Goal: Information Seeking & Learning: Learn about a topic

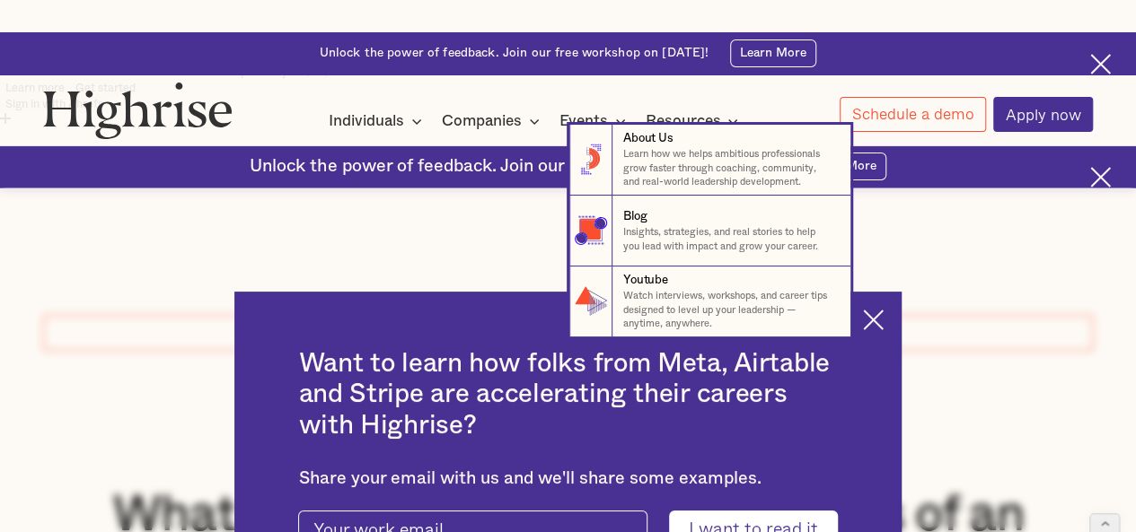
click at [886, 198] on nav "8 About Us Learn how we helps ambitious professionals grow faster through coach…" at bounding box center [568, 231] width 1134 height 213
click at [885, 206] on nav "8 About Us Learn how we helps ambitious professionals grow faster through coach…" at bounding box center [568, 231] width 1134 height 213
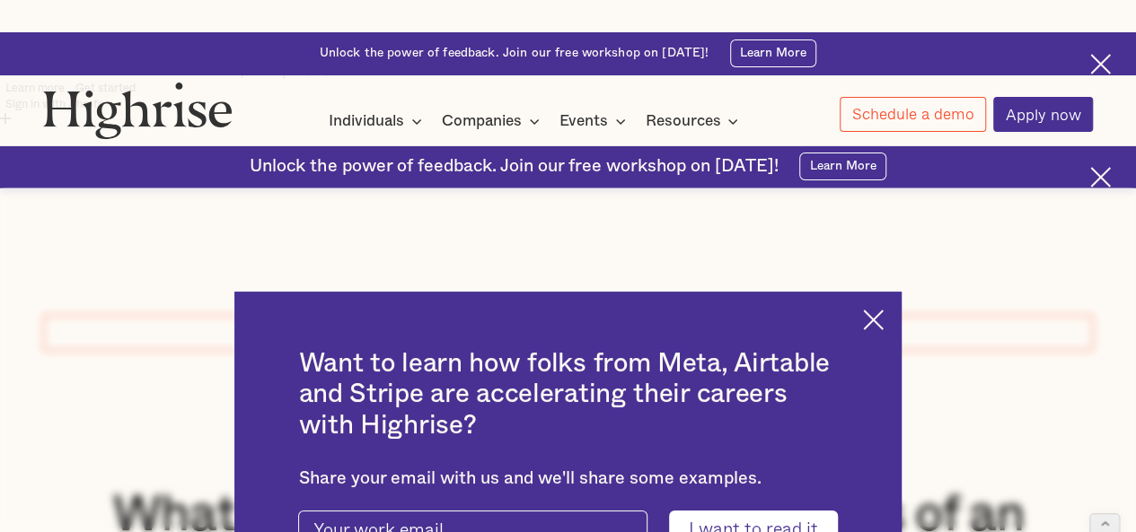
click at [881, 310] on img at bounding box center [873, 320] width 21 height 21
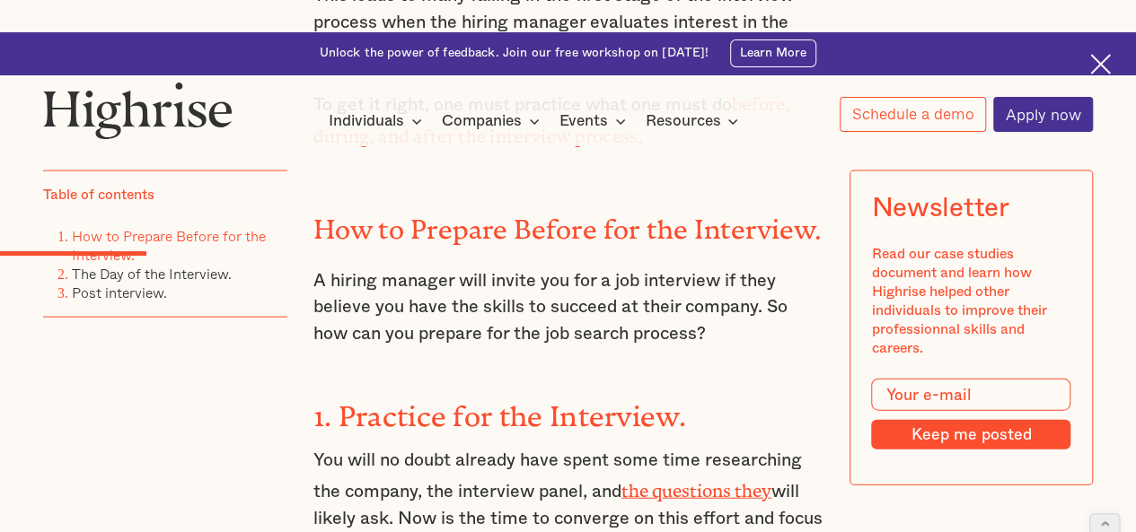
scroll to position [1842, 0]
click at [402, 401] on strong "1. Practice for the Interview." at bounding box center [499, 410] width 373 height 18
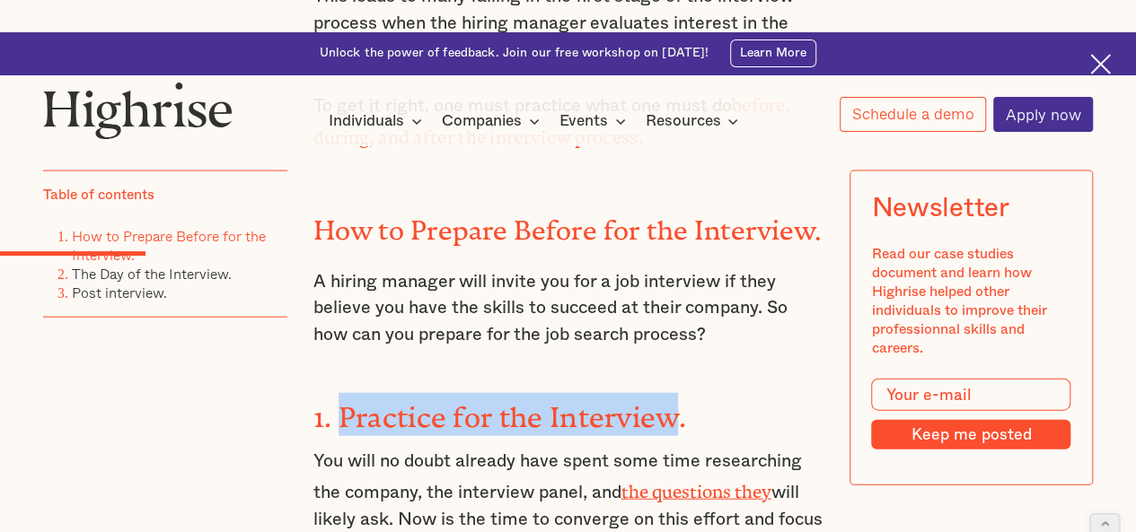
drag, startPoint x: 402, startPoint y: 293, endPoint x: 620, endPoint y: 297, distance: 217.4
click at [620, 401] on strong "1. Practice for the Interview." at bounding box center [499, 410] width 373 height 18
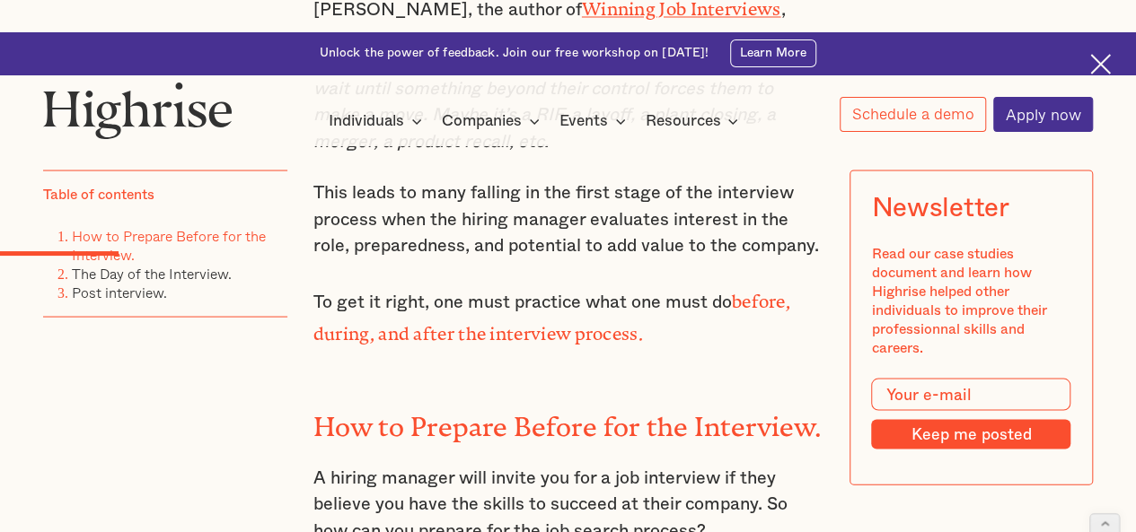
scroll to position [1645, 0]
click at [341, 406] on h2 "How to Prepare Before for the Interview." at bounding box center [568, 421] width 510 height 31
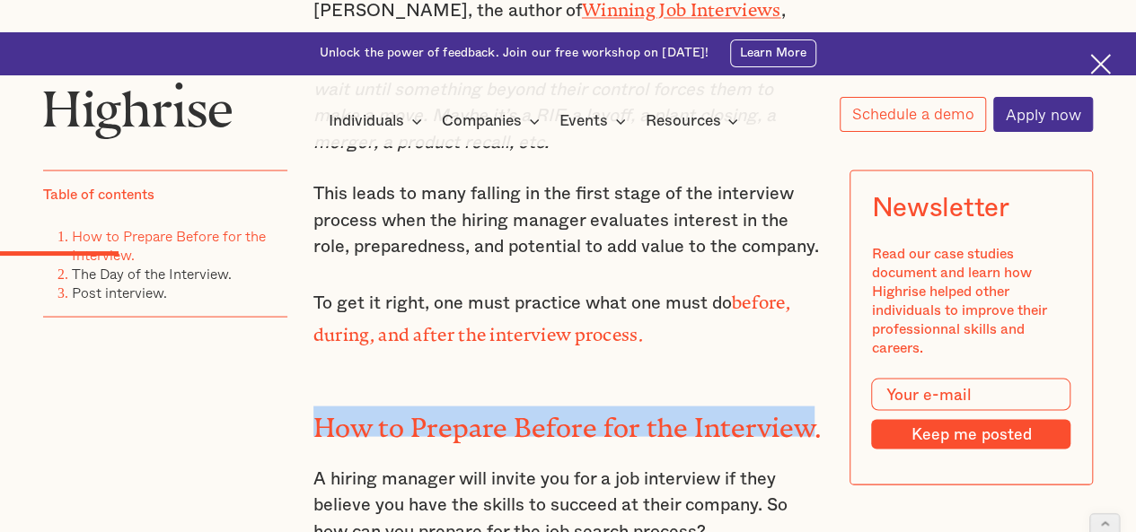
drag, startPoint x: 341, startPoint y: 305, endPoint x: 733, endPoint y: 270, distance: 393.1
copy h2 "How to Prepare Before for the Interview"
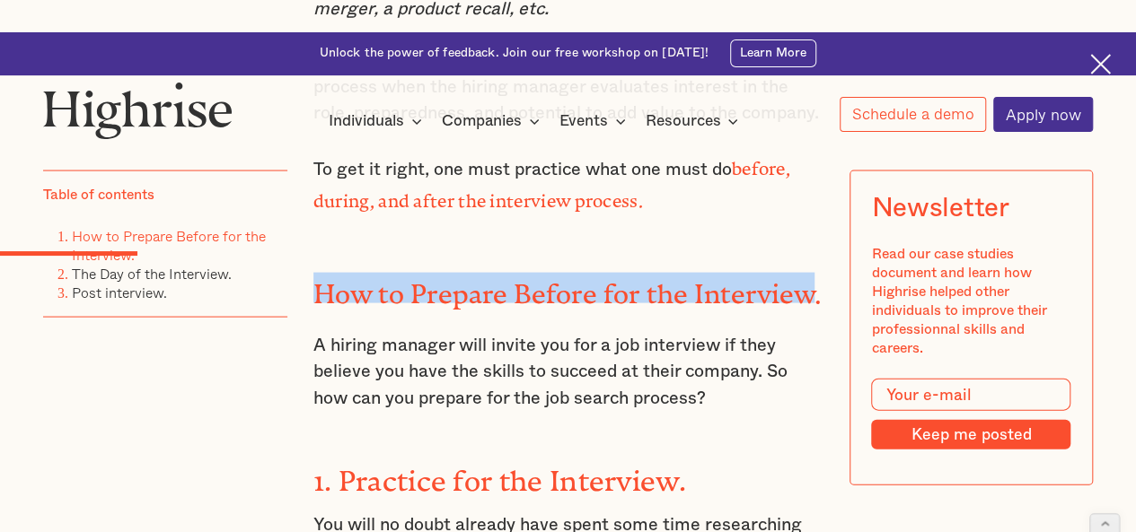
scroll to position [1783, 0]
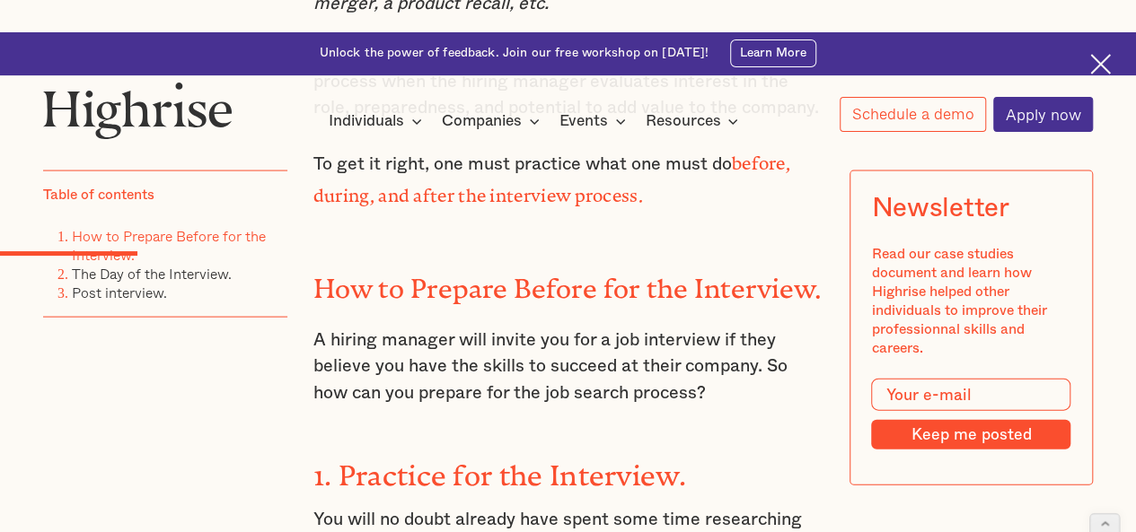
click at [375, 460] on strong "1. Practice for the Interview." at bounding box center [499, 469] width 373 height 18
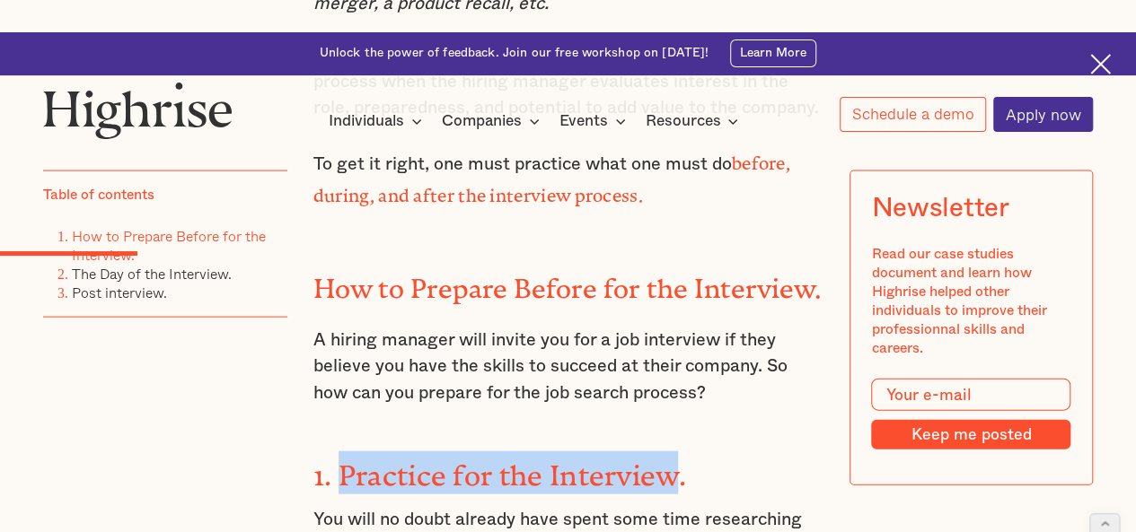
drag, startPoint x: 375, startPoint y: 355, endPoint x: 618, endPoint y: 337, distance: 243.1
click at [618, 460] on strong "1. Practice for the Interview." at bounding box center [499, 469] width 373 height 18
copy strong "Practice for the Interview"
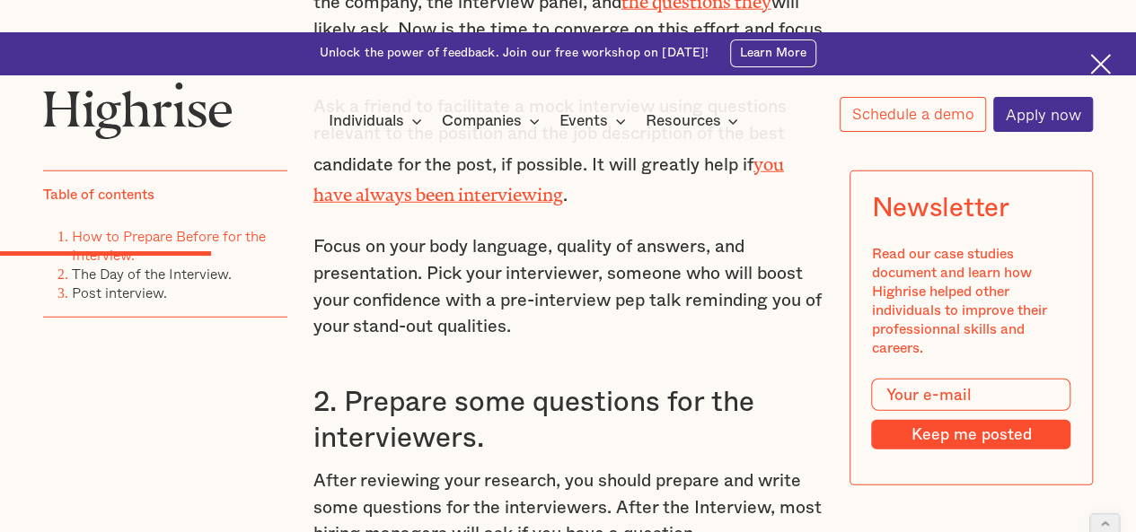
scroll to position [2333, 0]
click at [375, 384] on h3 "2. Prepare some questions for the interviewers." at bounding box center [568, 419] width 510 height 71
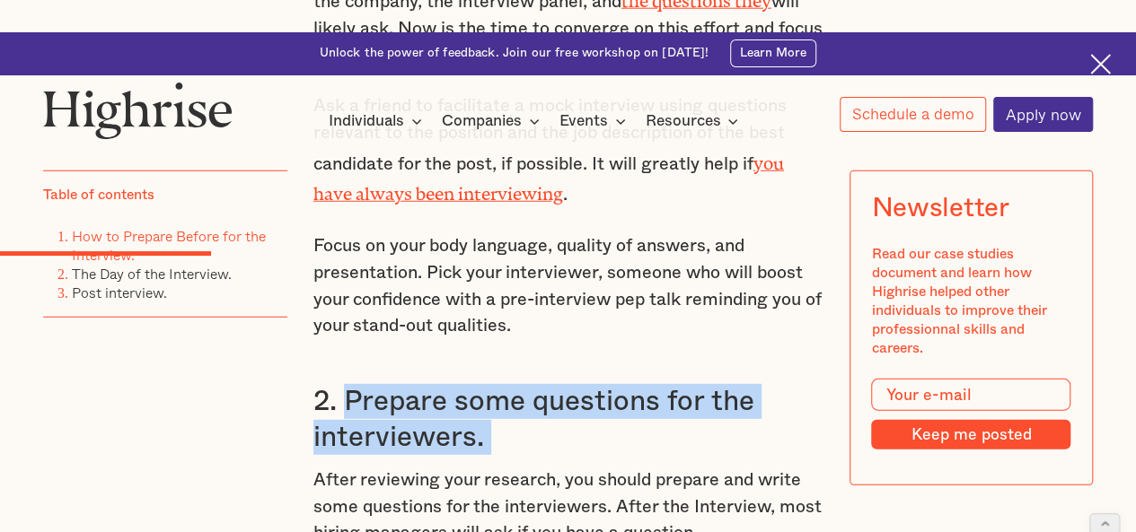
drag, startPoint x: 375, startPoint y: 267, endPoint x: 538, endPoint y: 312, distance: 168.6
click at [538, 384] on h3 "2. Prepare some questions for the interviewers." at bounding box center [568, 419] width 510 height 71
copy h3 "Prepare some questions for the interviewers."
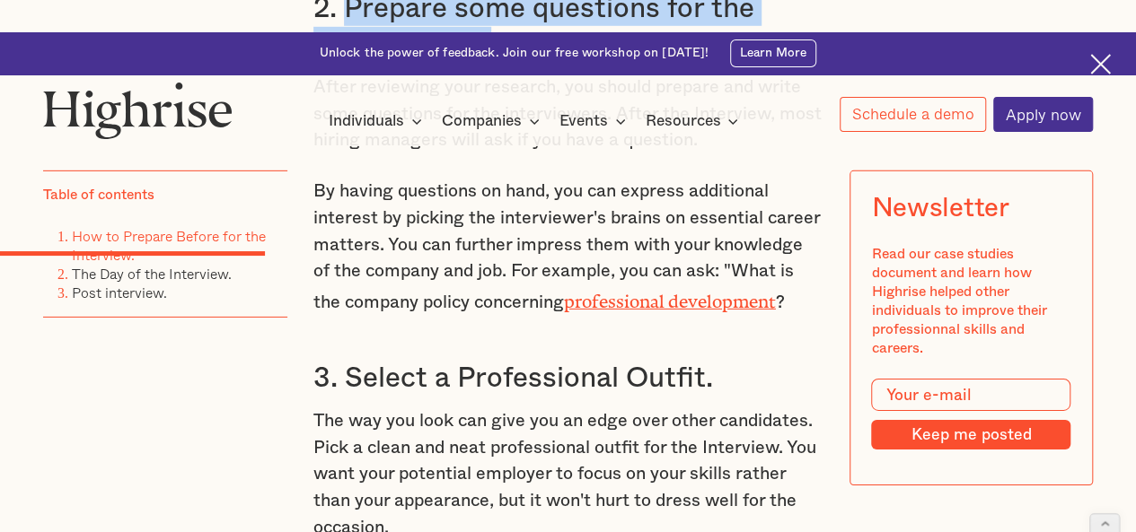
scroll to position [2727, 0]
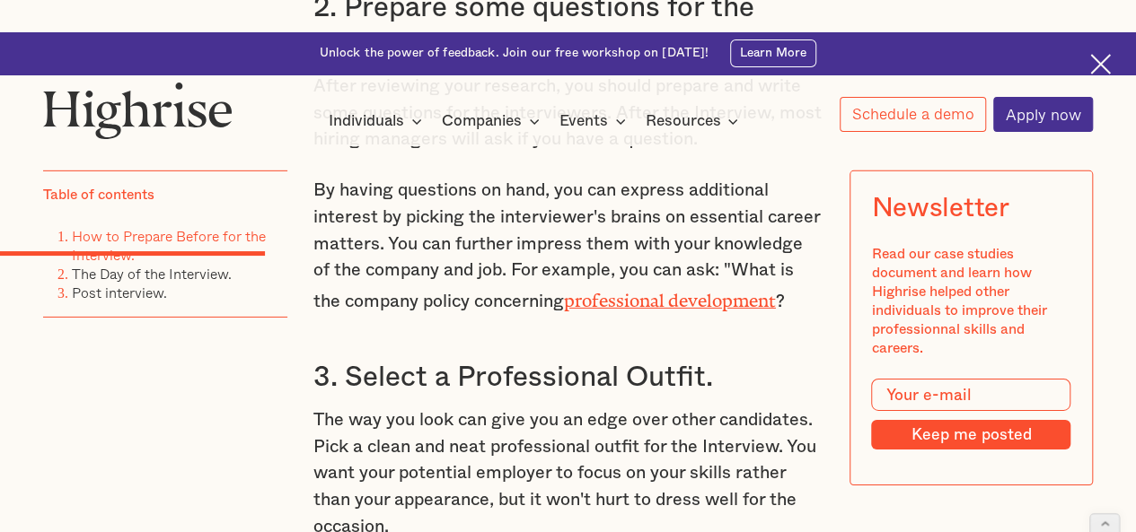
click at [391, 360] on h3 "3. Select a Professional Outfit." at bounding box center [568, 377] width 510 height 35
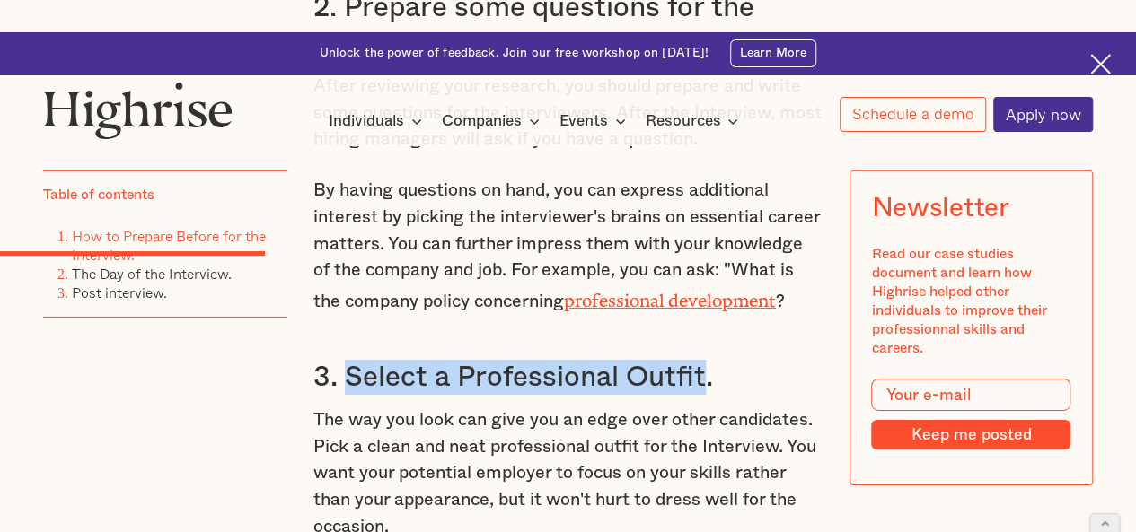
drag, startPoint x: 391, startPoint y: 254, endPoint x: 659, endPoint y: 252, distance: 268.5
click at [659, 360] on h3 "3. Select a Professional Outfit." at bounding box center [568, 377] width 510 height 35
copy h3 "Select a Professional Outfit"
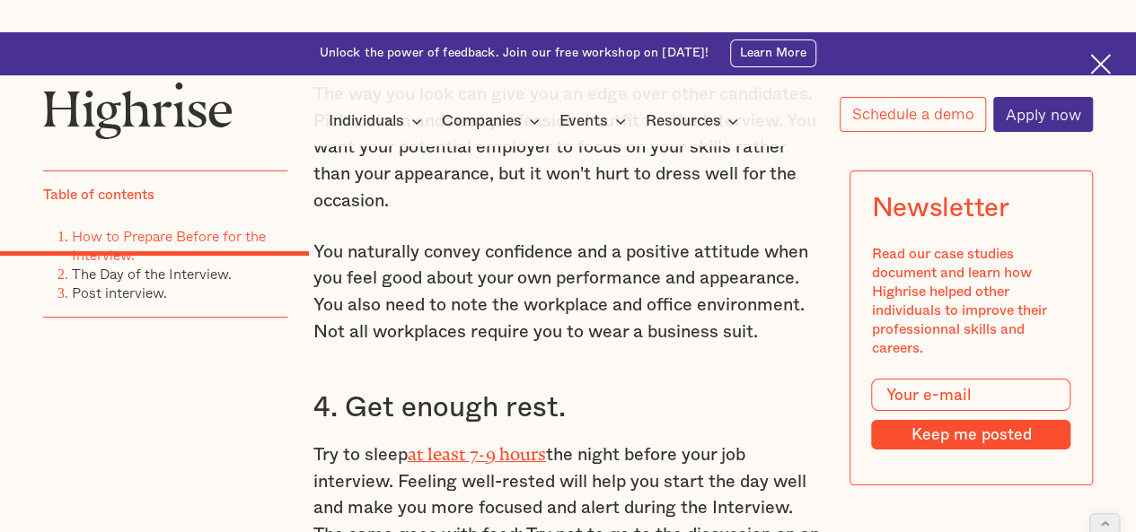
scroll to position [3052, 0]
click at [370, 392] on h3 "4. Get enough rest." at bounding box center [568, 409] width 510 height 35
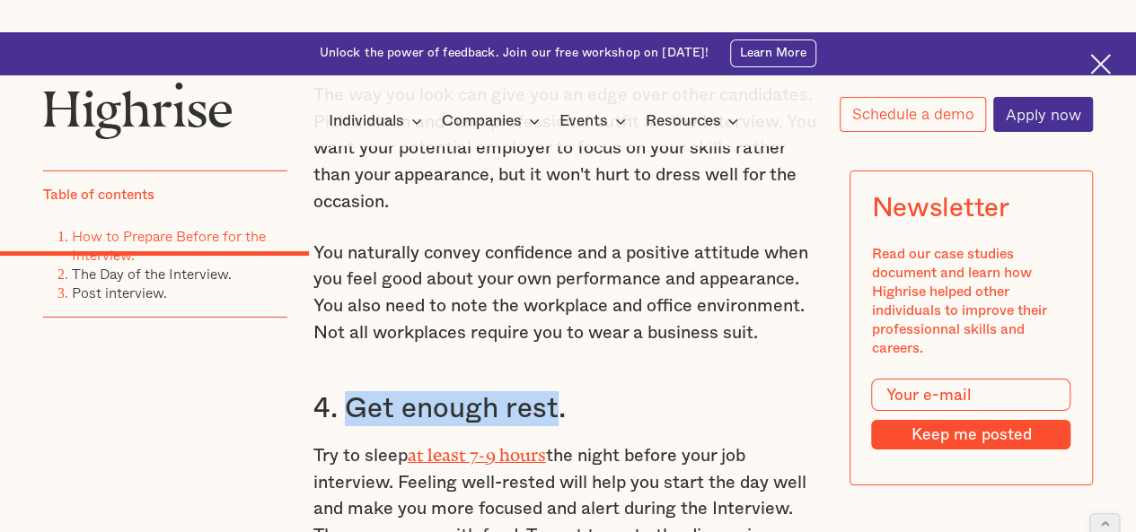
drag, startPoint x: 370, startPoint y: 288, endPoint x: 515, endPoint y: 276, distance: 145.1
click at [515, 392] on h3 "4. Get enough rest." at bounding box center [568, 409] width 510 height 35
copy h3 "Get enough rest"
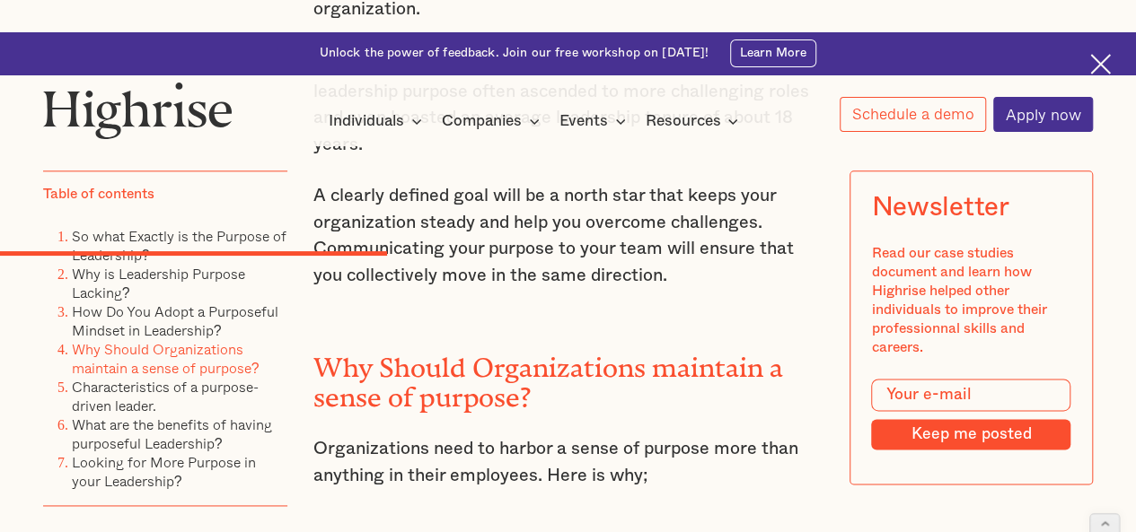
scroll to position [4321, 0]
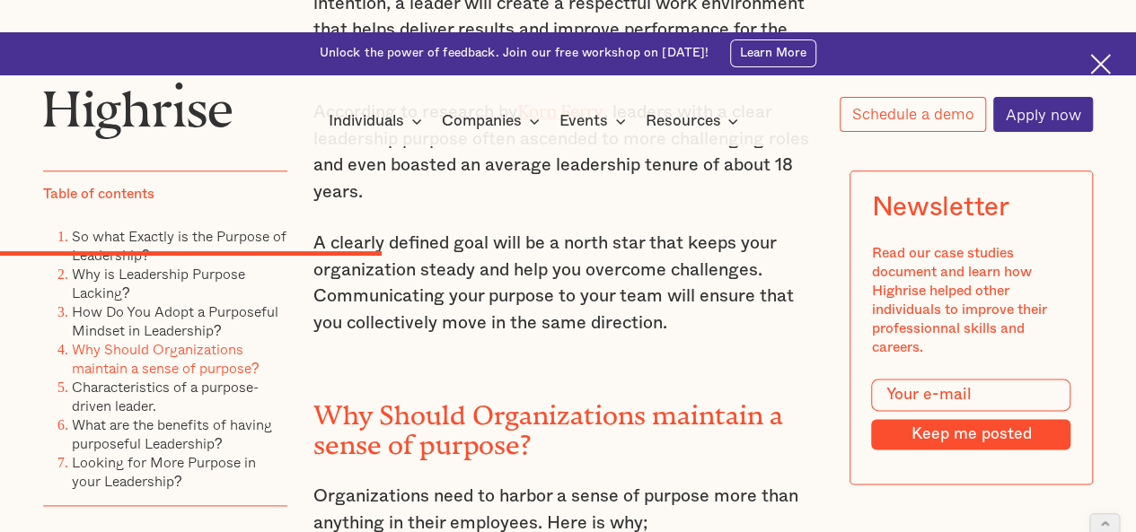
click at [354, 394] on h2 "Why Should Organizations maintain a sense of purpose?" at bounding box center [568, 424] width 510 height 60
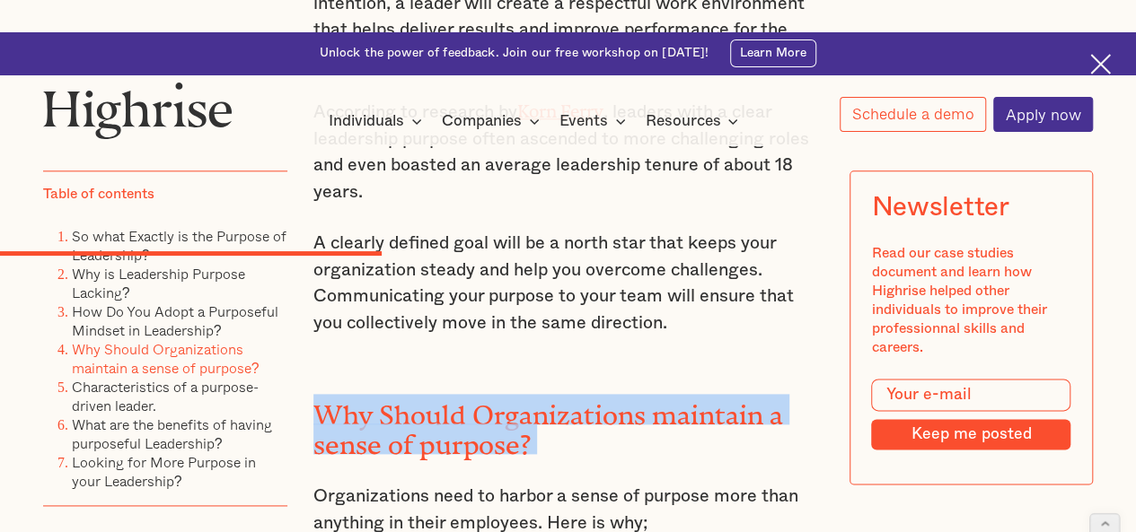
drag, startPoint x: 354, startPoint y: 276, endPoint x: 529, endPoint y: 297, distance: 176.4
click at [529, 394] on h2 "Why Should Organizations maintain a sense of purpose?" at bounding box center [568, 424] width 510 height 60
copy h2 "Why Should Organizations maintain a sense of purpose?"
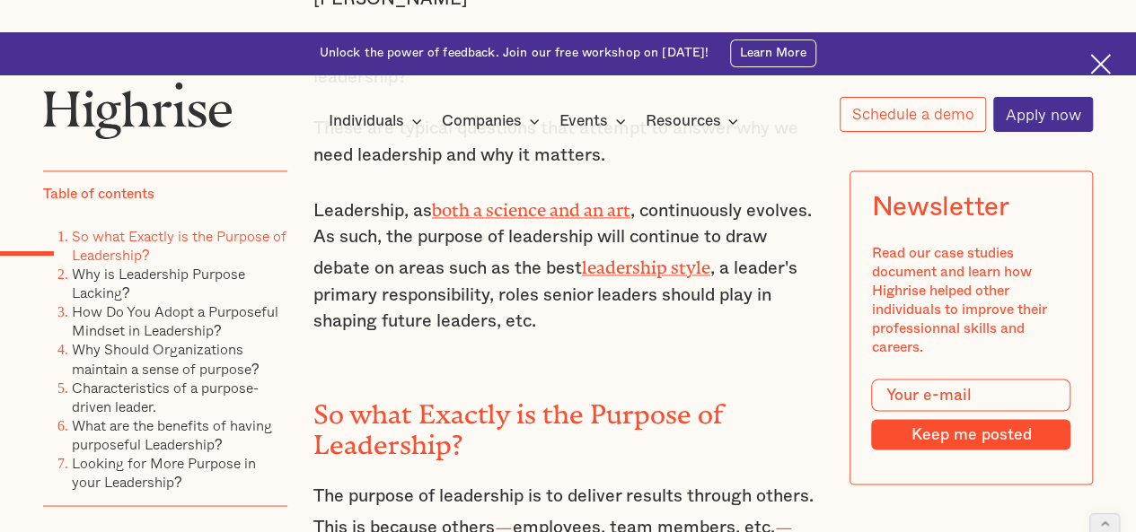
scroll to position [1328, 0]
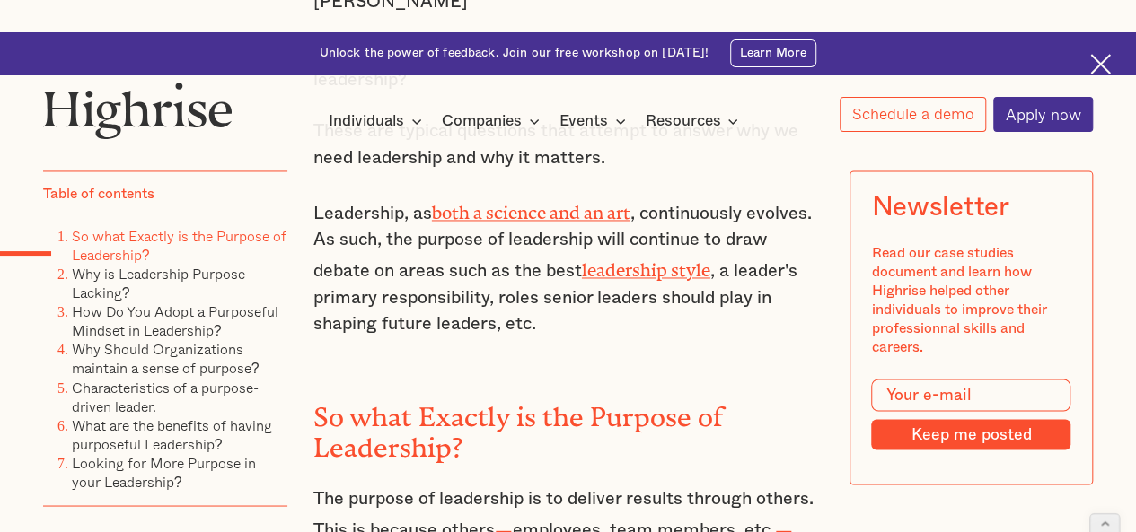
click at [375, 395] on h2 "So what Exactly is the Purpose of Leadership?" at bounding box center [568, 425] width 510 height 60
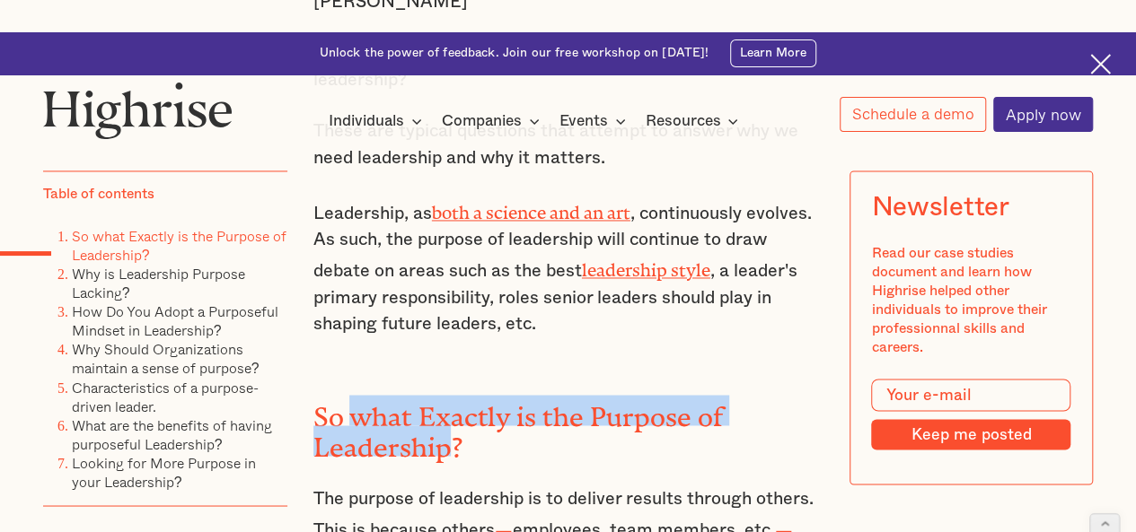
drag, startPoint x: 375, startPoint y: 277, endPoint x: 420, endPoint y: 299, distance: 49.8
click at [420, 395] on h2 "So what Exactly is the Purpose of Leadership?" at bounding box center [568, 425] width 510 height 60
copy h2 "what Exactly is the Purpose of Leadership"
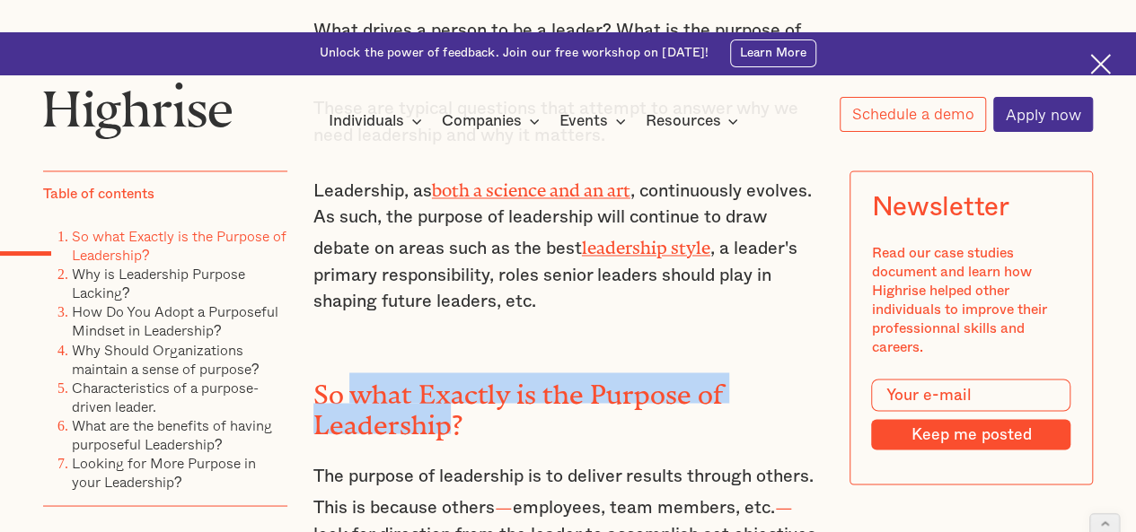
scroll to position [1353, 0]
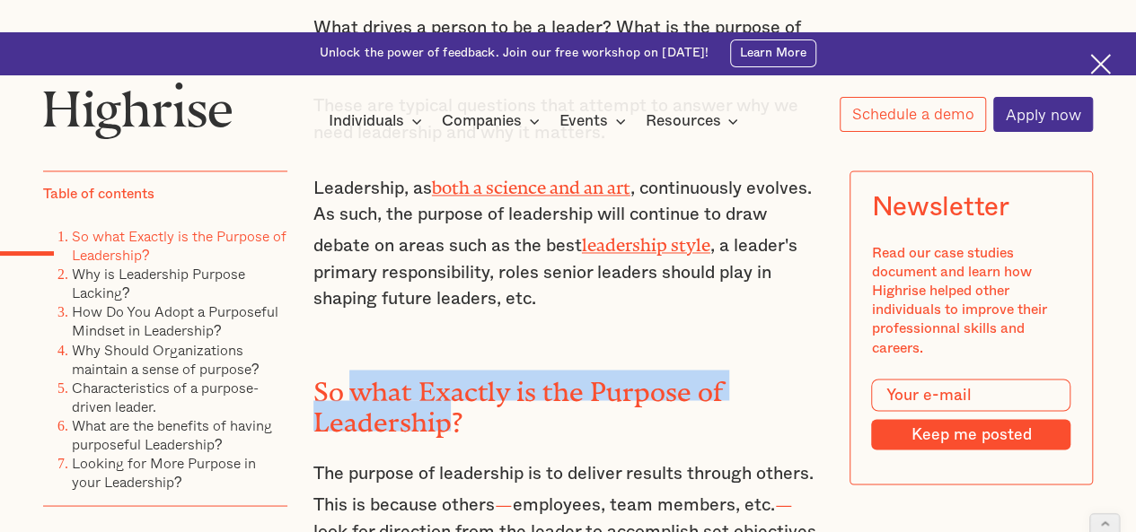
copy h2 "what Exactly is the Purpose of Leadership"
